Goal: Task Accomplishment & Management: Complete application form

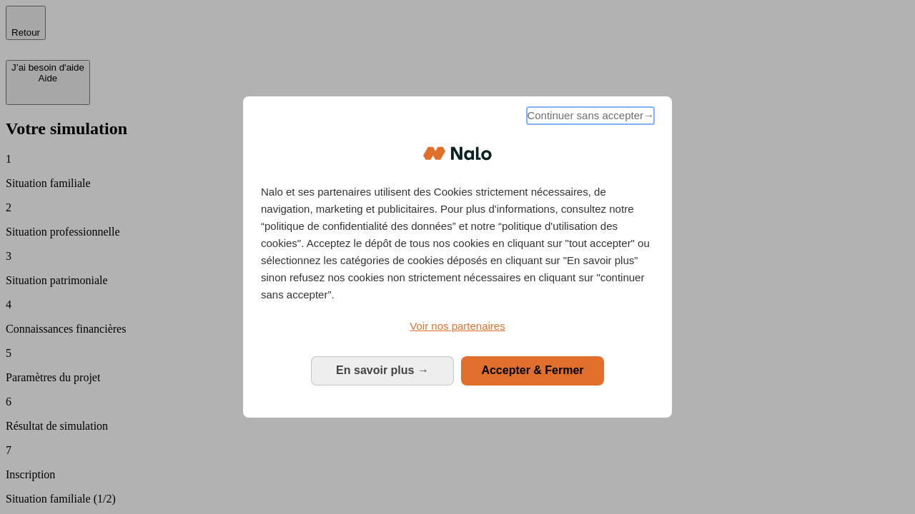
click at [589, 118] on span "Continuer sans accepter →" at bounding box center [590, 115] width 127 height 17
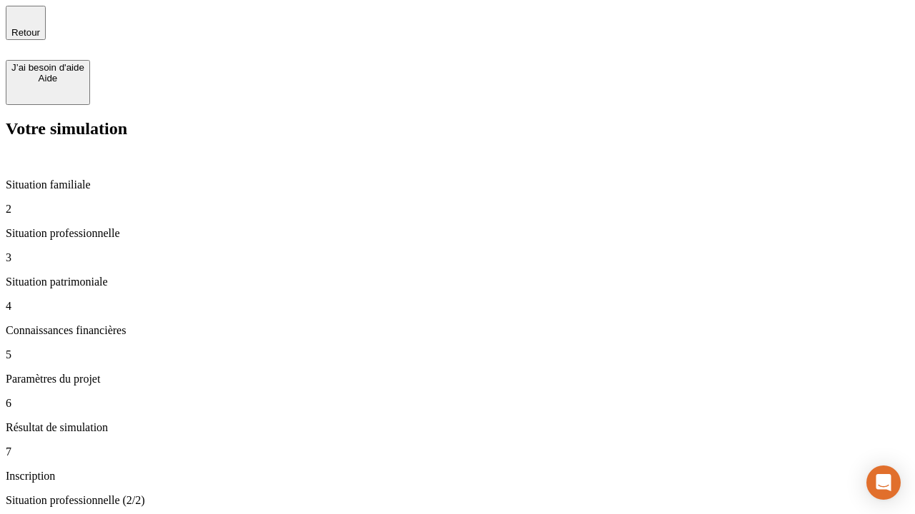
type input "30 000"
type input "1 000"
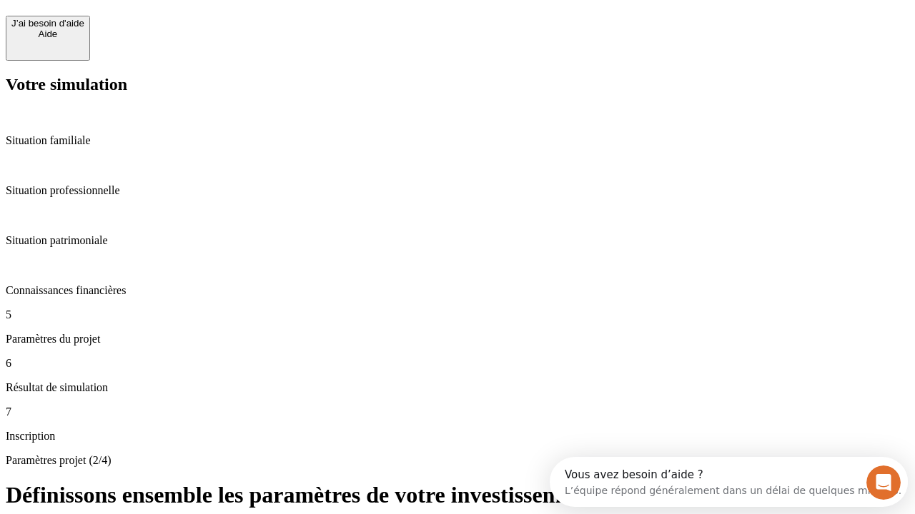
scroll to position [27, 0]
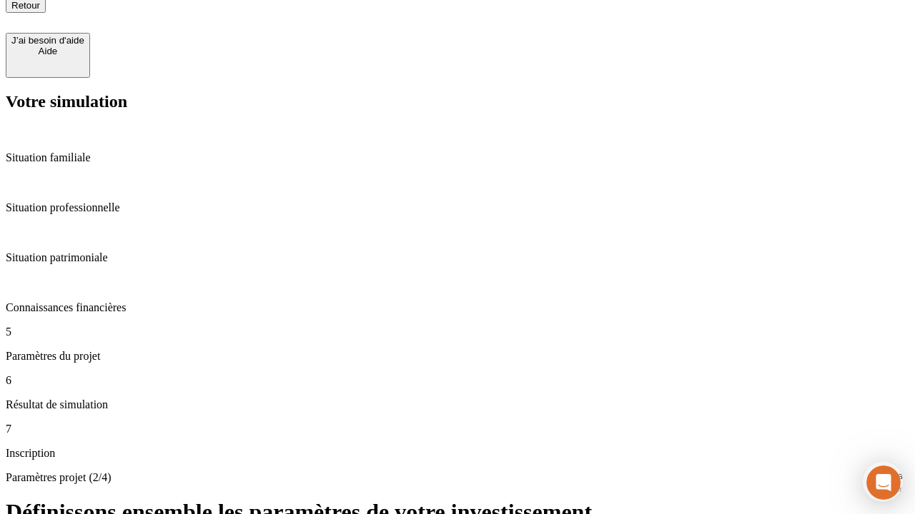
type input "40"
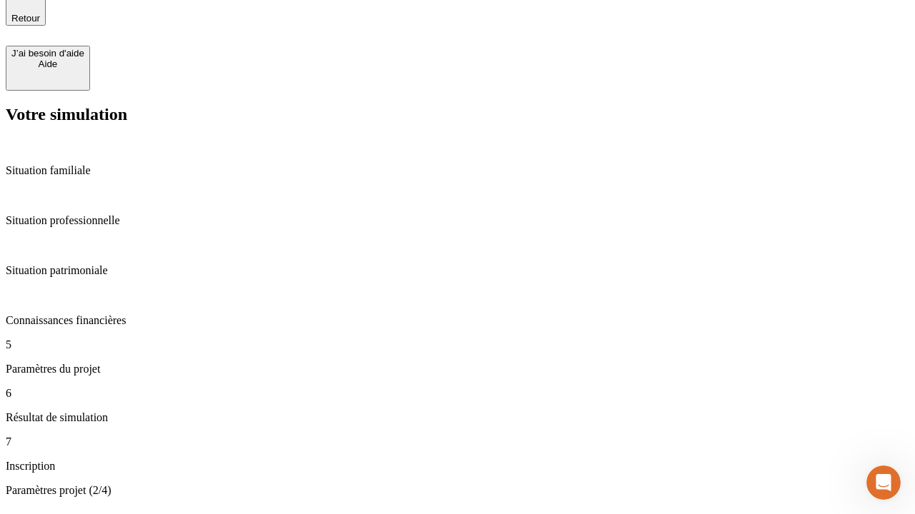
type input "200 000"
type input "640"
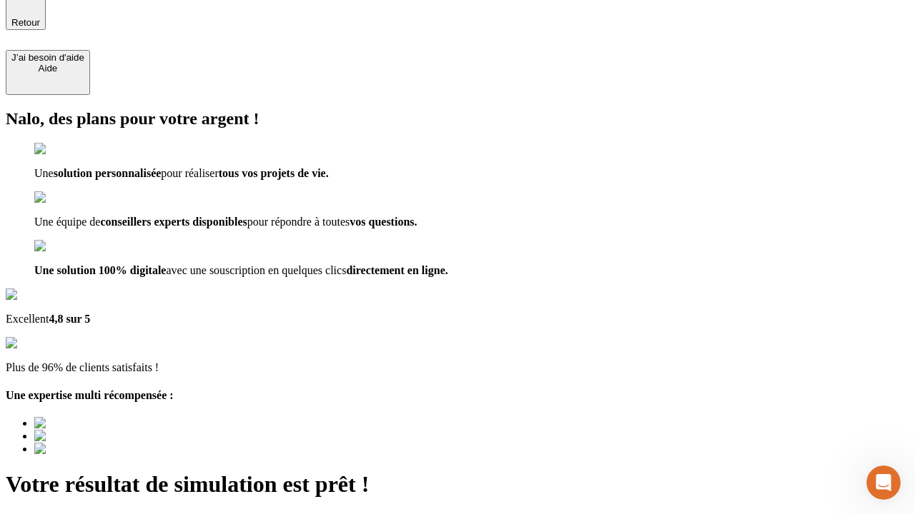
type input "[EMAIL_ADDRESS][DOMAIN_NAME]"
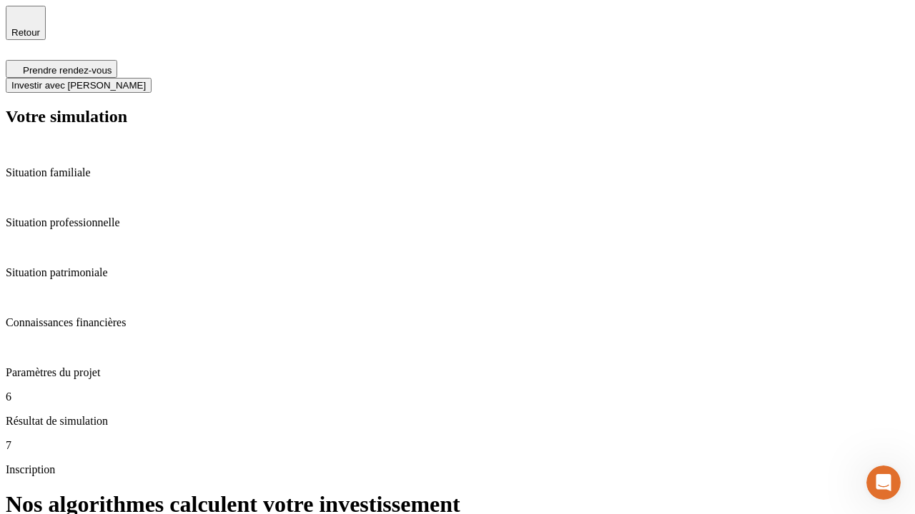
scroll to position [6, 0]
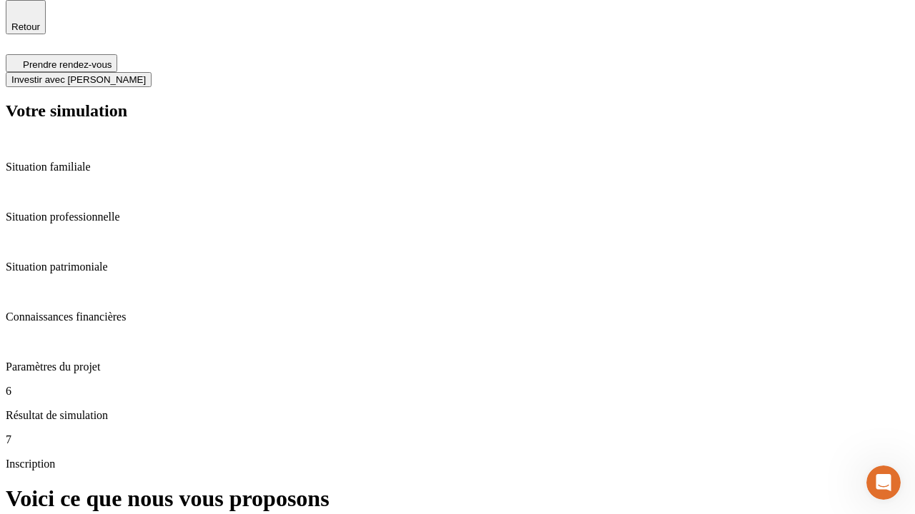
click at [146, 74] on span "Investir avec [PERSON_NAME]" at bounding box center [78, 79] width 134 height 11
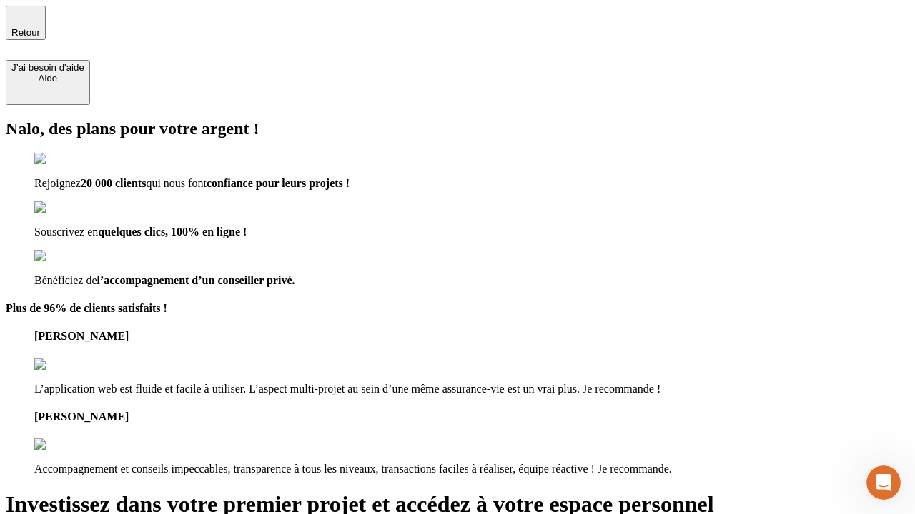
type input "[PERSON_NAME][EMAIL_ADDRESS][DOMAIN_NAME]"
